Goal: Task Accomplishment & Management: Use online tool/utility

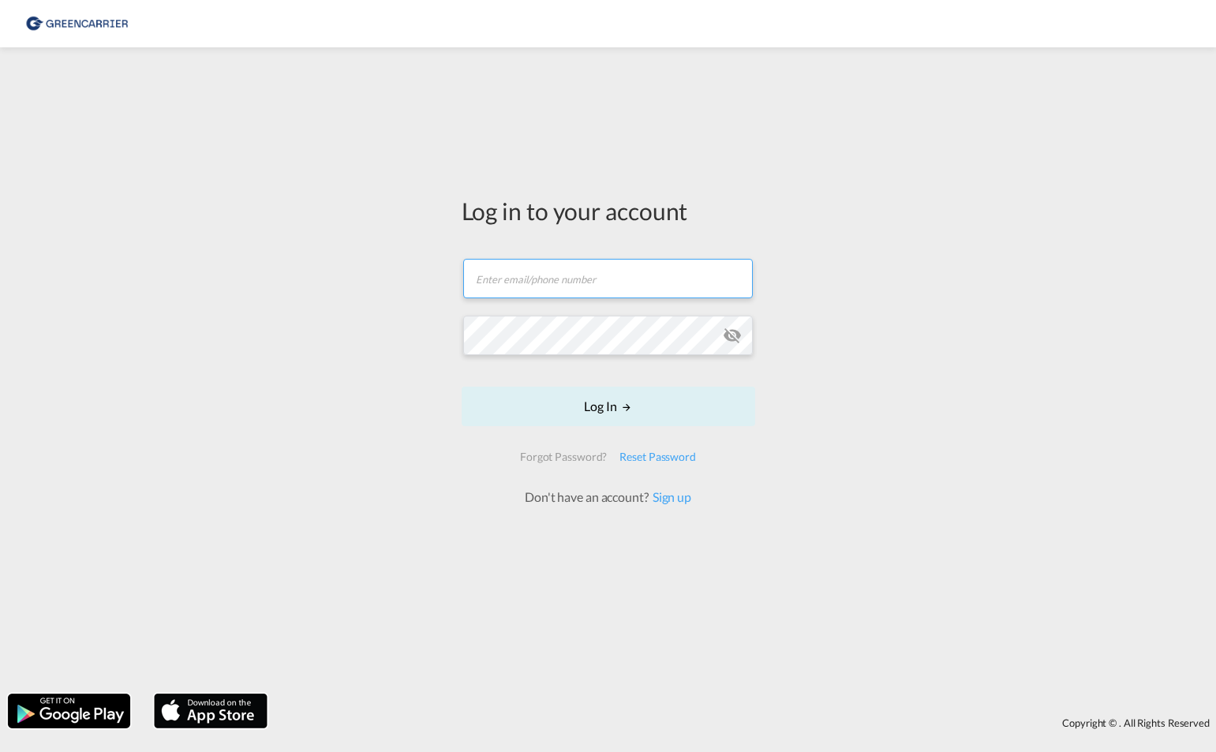
click at [622, 289] on input "text" at bounding box center [608, 278] width 290 height 39
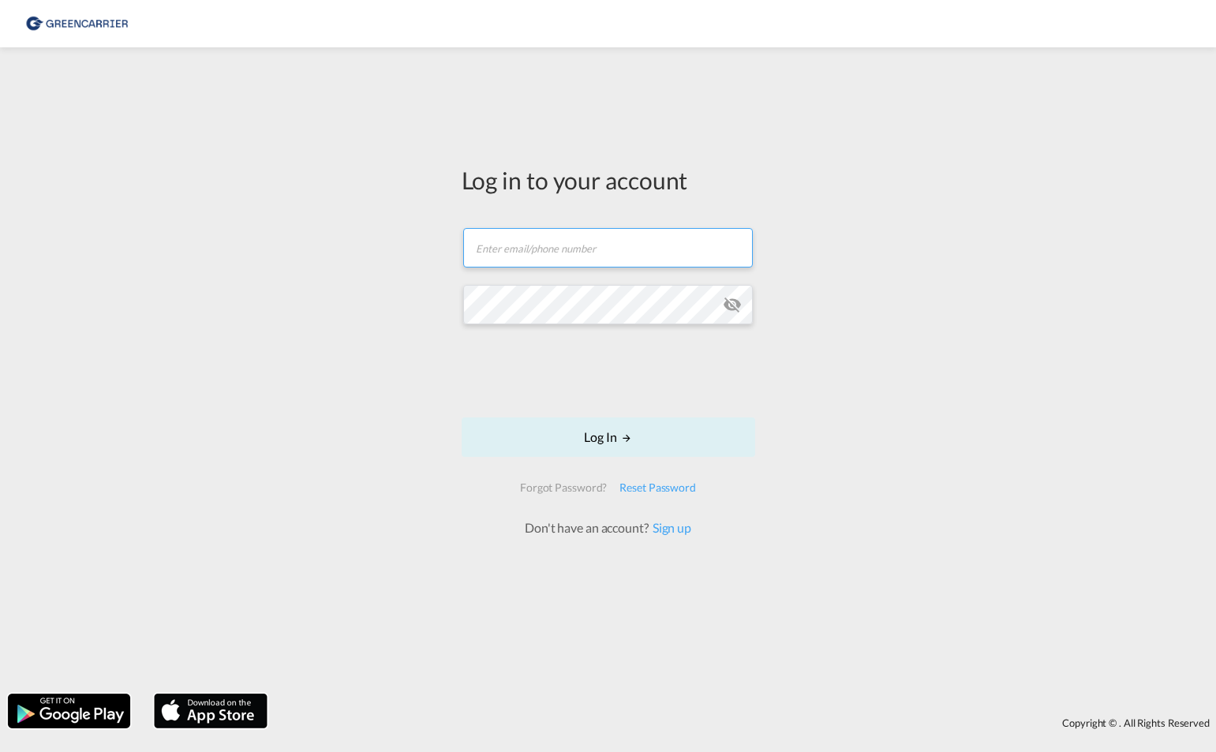
type input "[EMAIL_ADDRESS][PERSON_NAME][DOMAIN_NAME]"
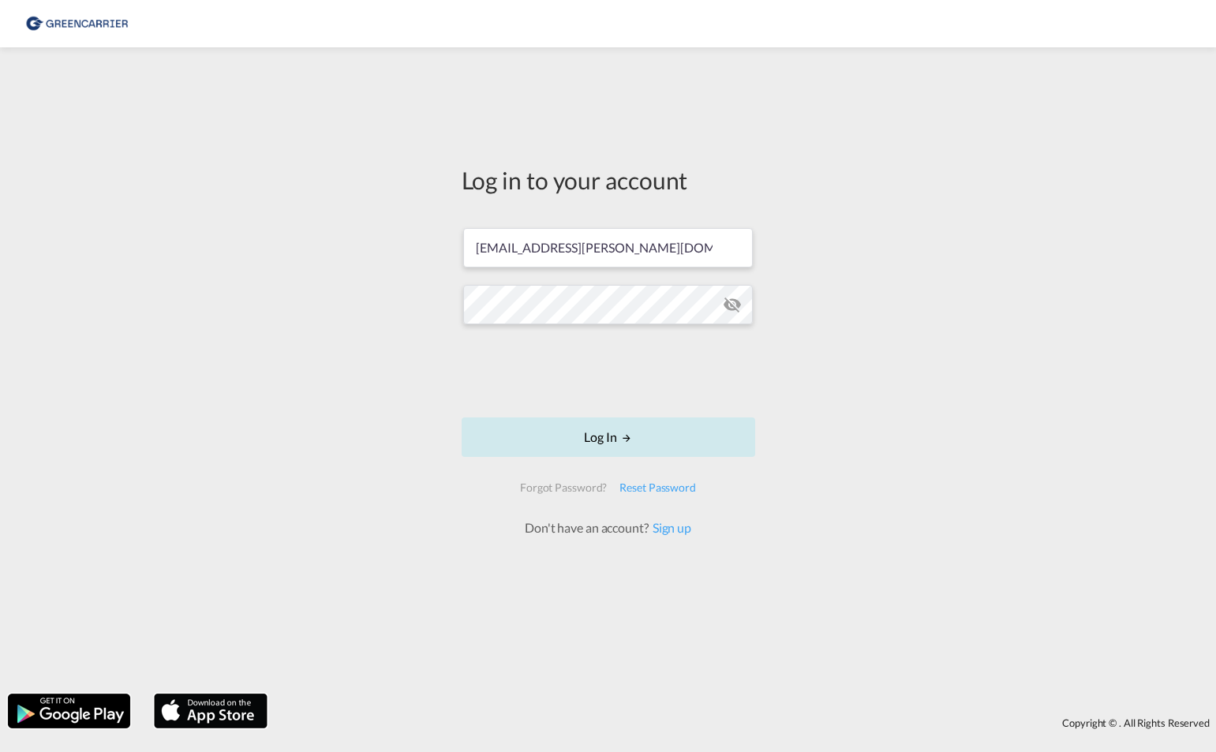
click at [623, 445] on button "Log In" at bounding box center [609, 437] width 294 height 39
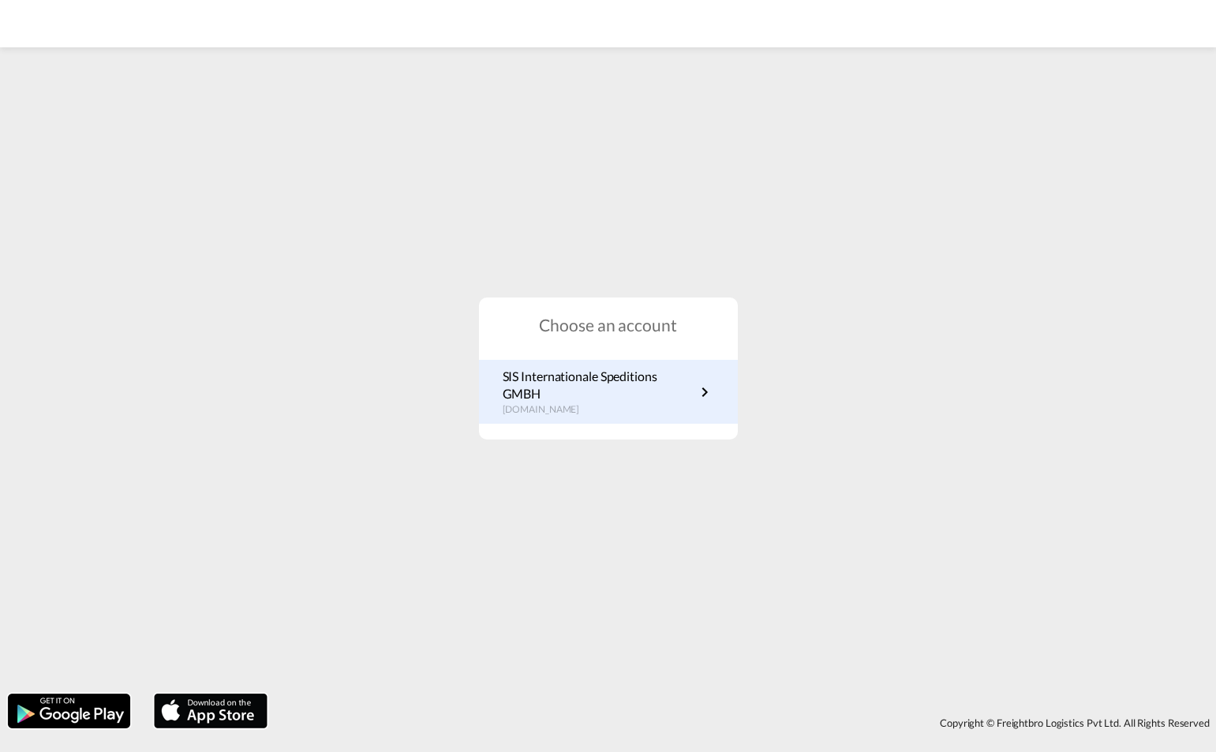
click at [620, 395] on p "SIS Internationale Speditions GMBH" at bounding box center [599, 386] width 193 height 36
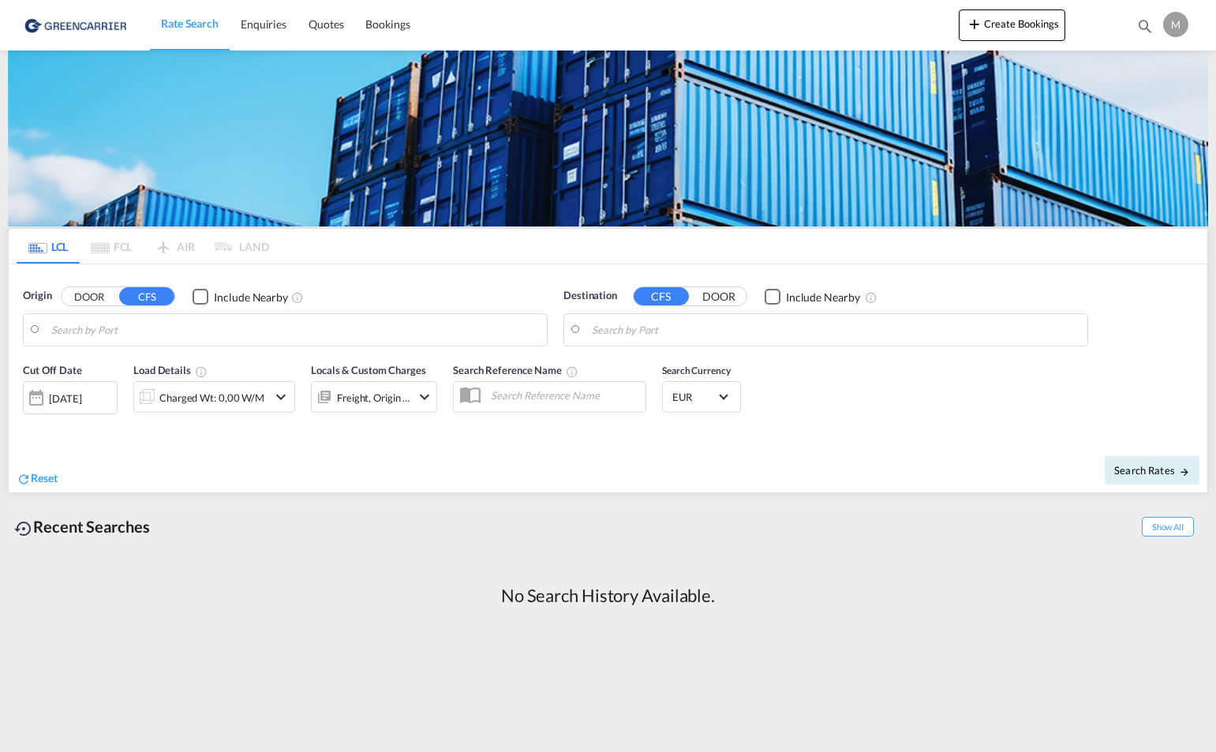
click at [229, 338] on input "Search by Port" at bounding box center [295, 330] width 488 height 24
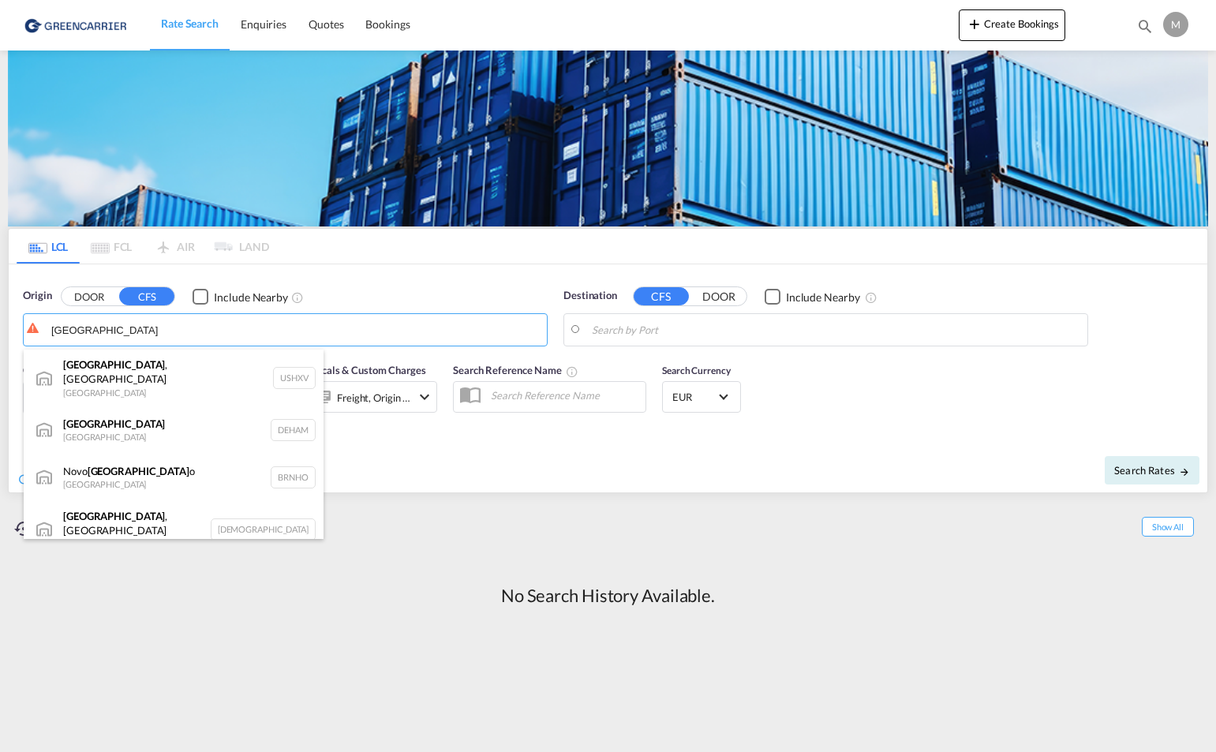
click at [142, 414] on div "[GEOGRAPHIC_DATA] [GEOGRAPHIC_DATA] DEHAM" at bounding box center [174, 429] width 300 height 47
type input "[GEOGRAPHIC_DATA], [GEOGRAPHIC_DATA]"
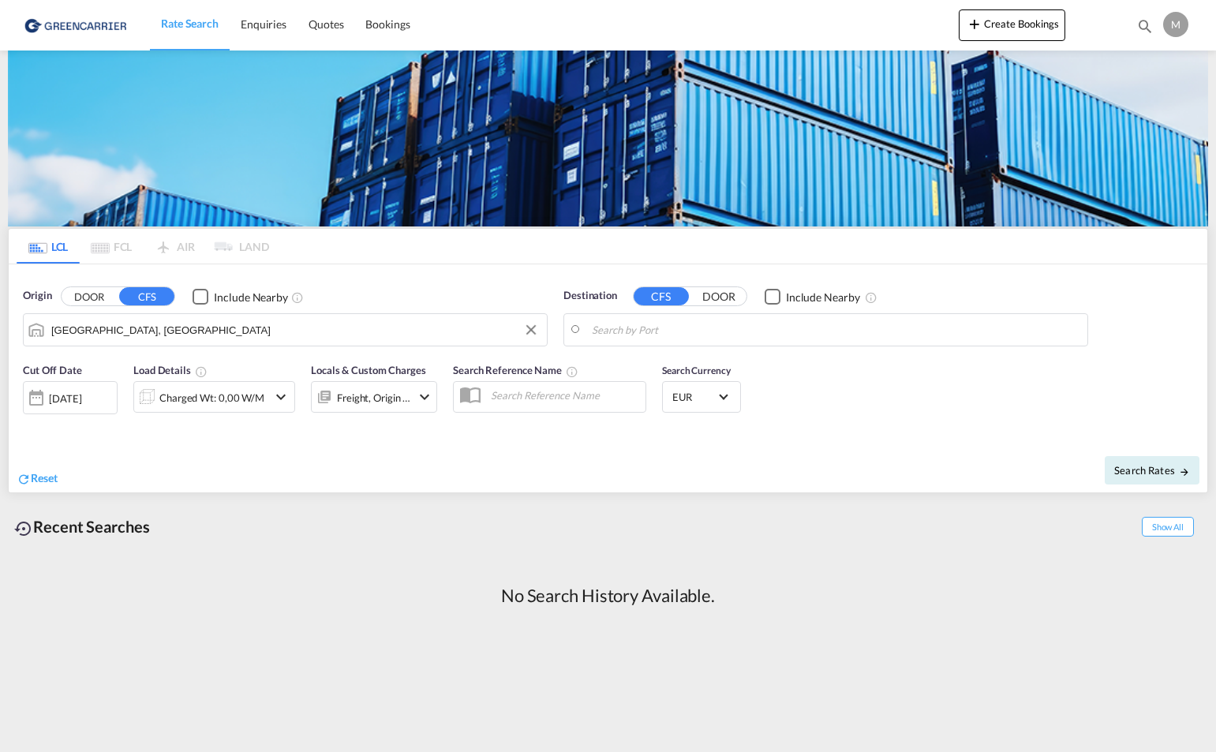
click at [658, 335] on input "Search by Port" at bounding box center [836, 330] width 488 height 24
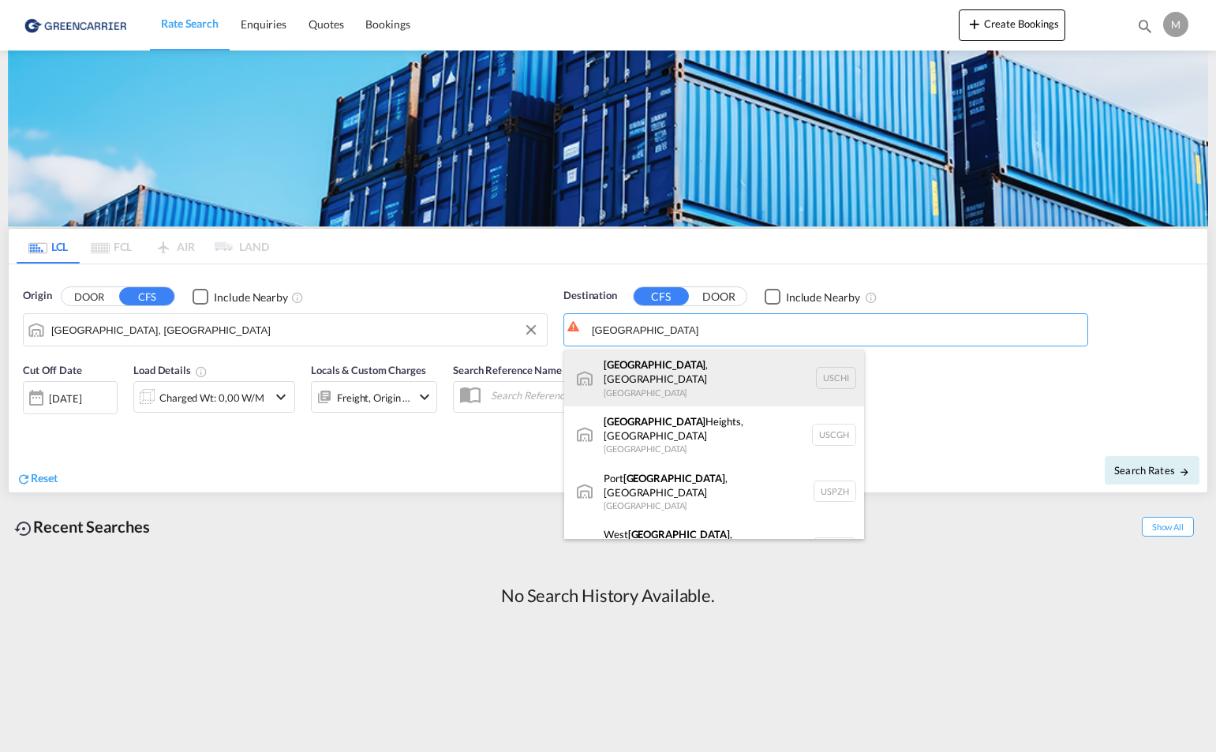
click at [664, 369] on div "[GEOGRAPHIC_DATA] , [GEOGRAPHIC_DATA] [GEOGRAPHIC_DATA] [GEOGRAPHIC_DATA]" at bounding box center [714, 378] width 300 height 57
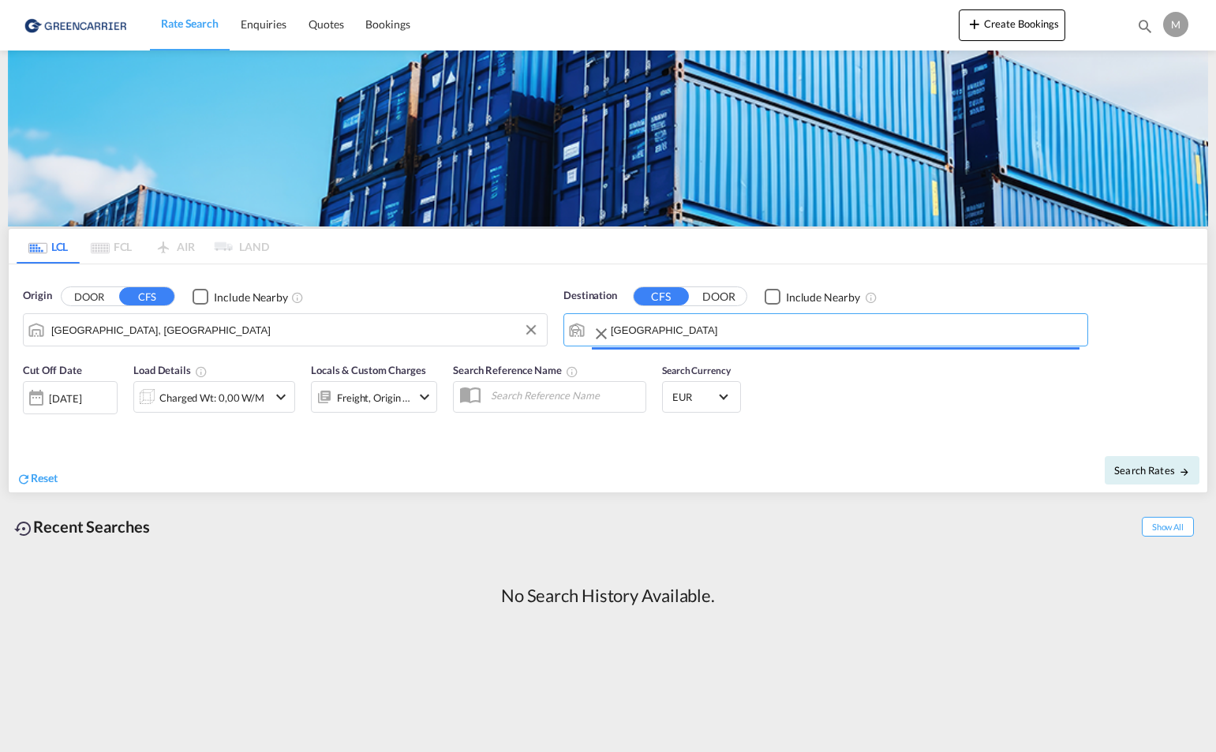
type input "[GEOGRAPHIC_DATA], [GEOGRAPHIC_DATA], USCHI"
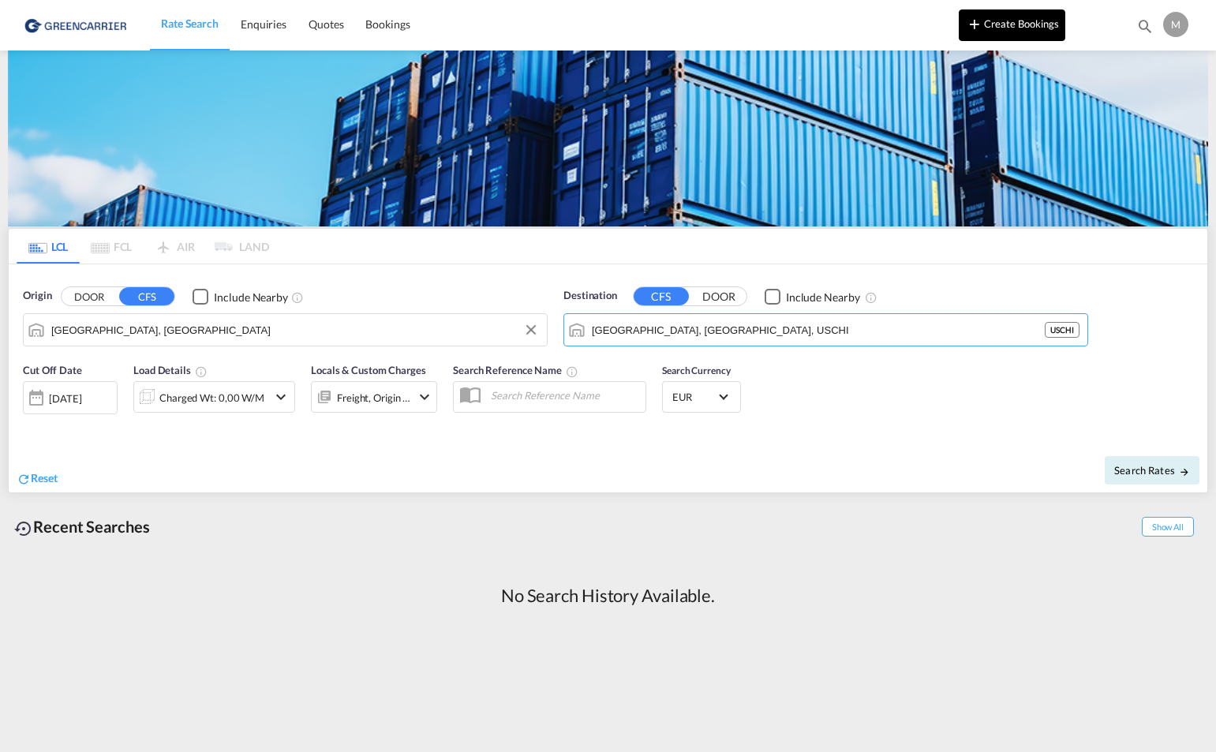
click at [1026, 22] on button "Create Bookings" at bounding box center [1012, 25] width 107 height 32
